Goal: Information Seeking & Learning: Learn about a topic

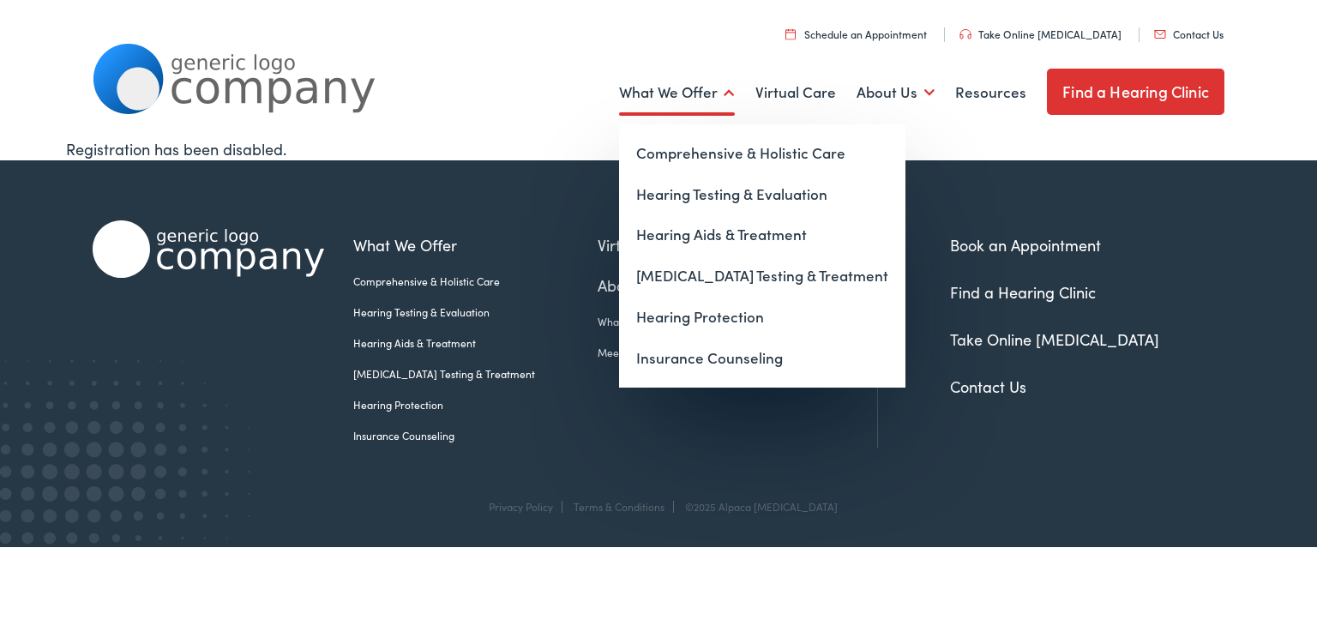
click at [726, 95] on link "What We Offer" at bounding box center [677, 92] width 116 height 63
click at [675, 190] on link "Hearing Testing & Evaluation" at bounding box center [762, 194] width 286 height 41
